Goal: Navigation & Orientation: Find specific page/section

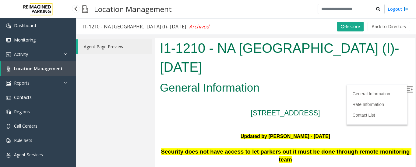
click at [48, 70] on span "Location Management" at bounding box center [38, 69] width 49 height 6
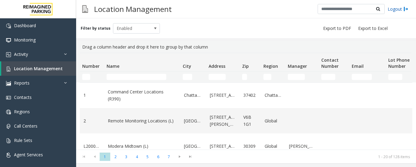
drag, startPoint x: 0, startPoint y: 0, endPoint x: 404, endPoint y: 10, distance: 404.3
click at [404, 10] on img at bounding box center [406, 9] width 5 height 6
